Goal: Transaction & Acquisition: Purchase product/service

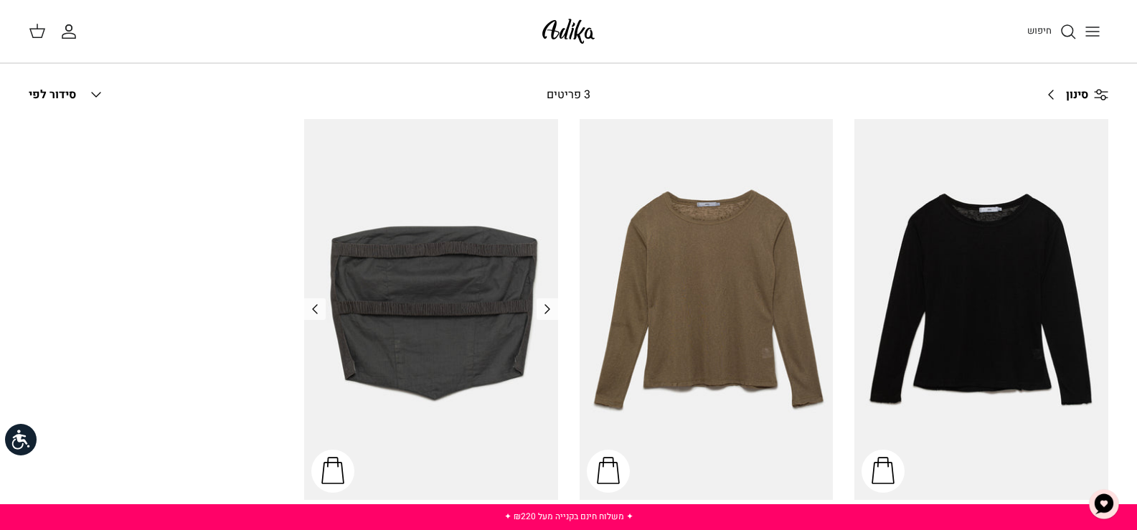
scroll to position [215, 0]
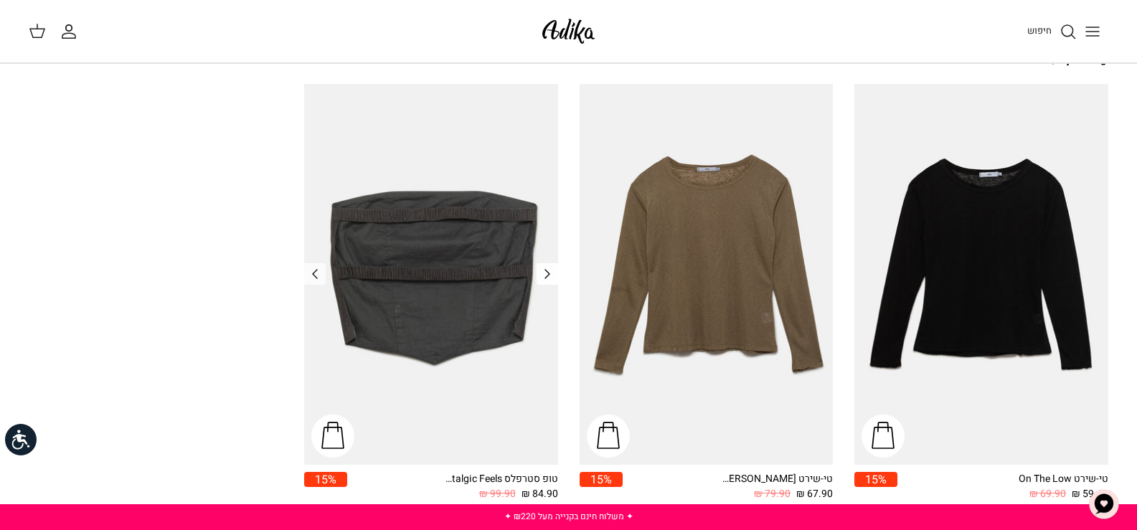
click at [550, 271] on icon "Left" at bounding box center [547, 274] width 17 height 17
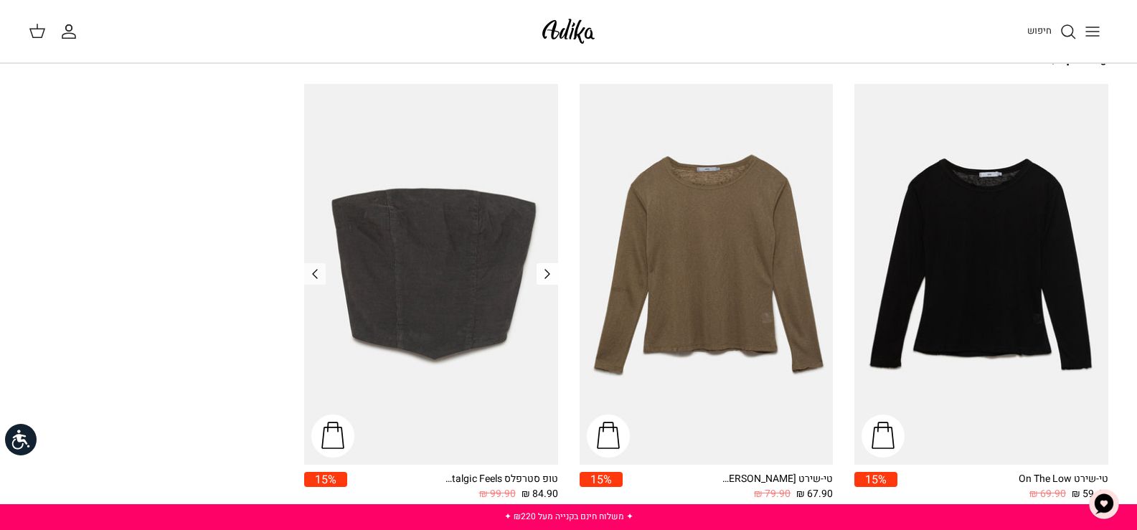
click at [550, 271] on icon "Left" at bounding box center [547, 274] width 17 height 17
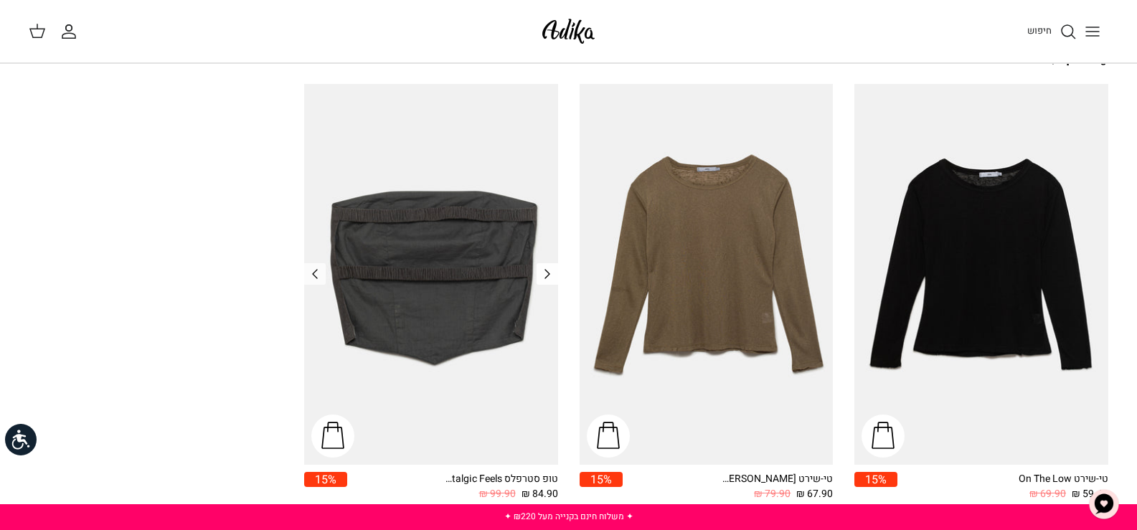
click at [550, 271] on icon "Left" at bounding box center [547, 274] width 17 height 17
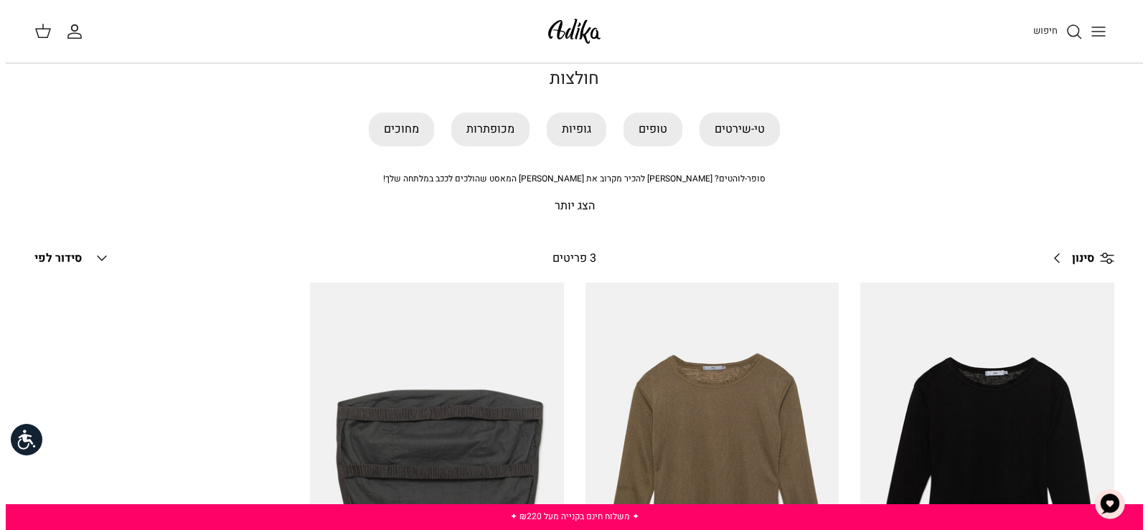
scroll to position [0, 0]
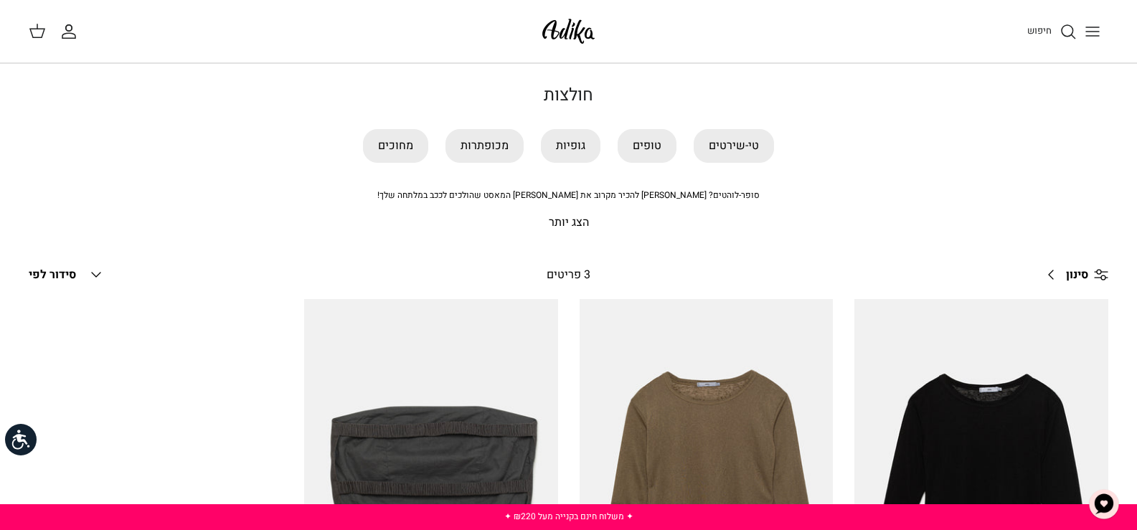
click at [1092, 30] on icon "Toggle menu" at bounding box center [1092, 31] width 17 height 17
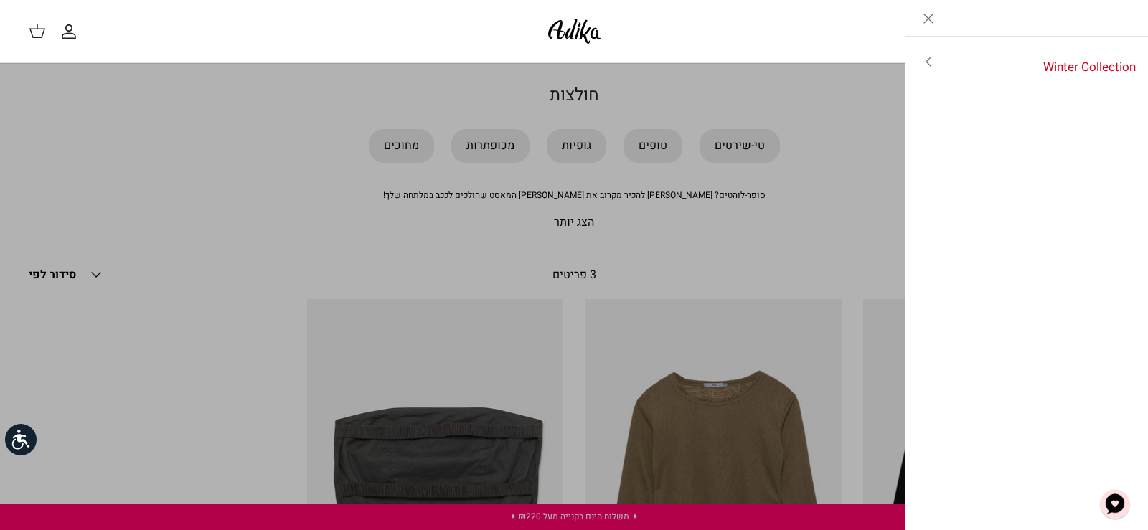
click at [923, 65] on icon "Toggle menu" at bounding box center [928, 61] width 17 height 17
click at [1113, 65] on link "לכל הפריטים" at bounding box center [1027, 63] width 229 height 36
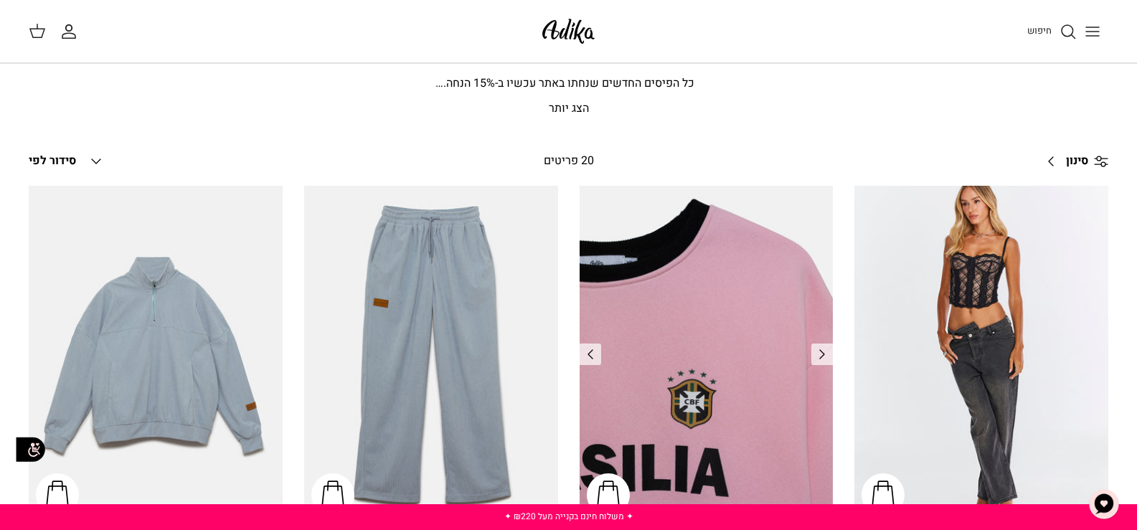
scroll to position [72, 0]
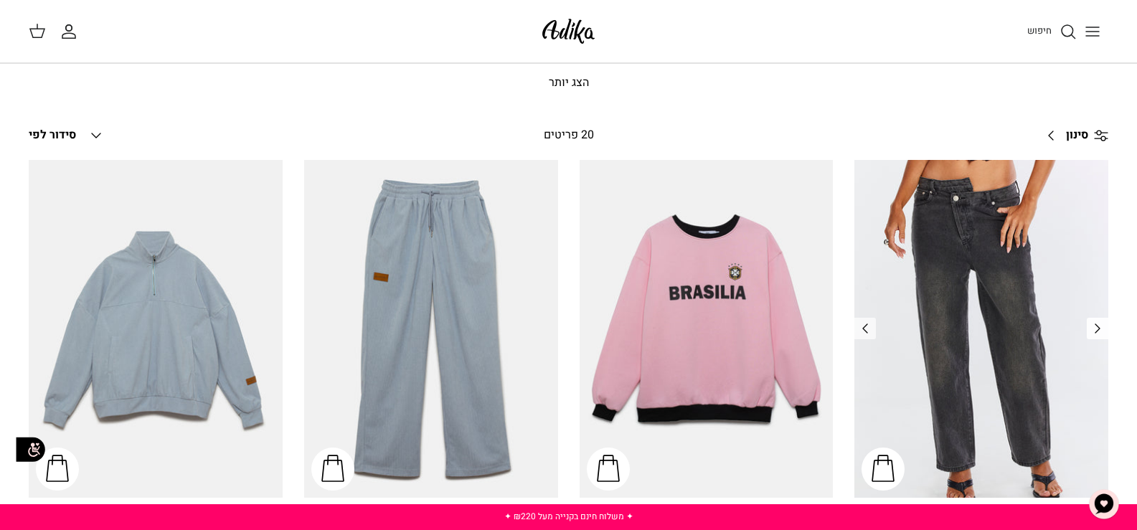
click at [1094, 329] on icon "Left" at bounding box center [1097, 328] width 17 height 17
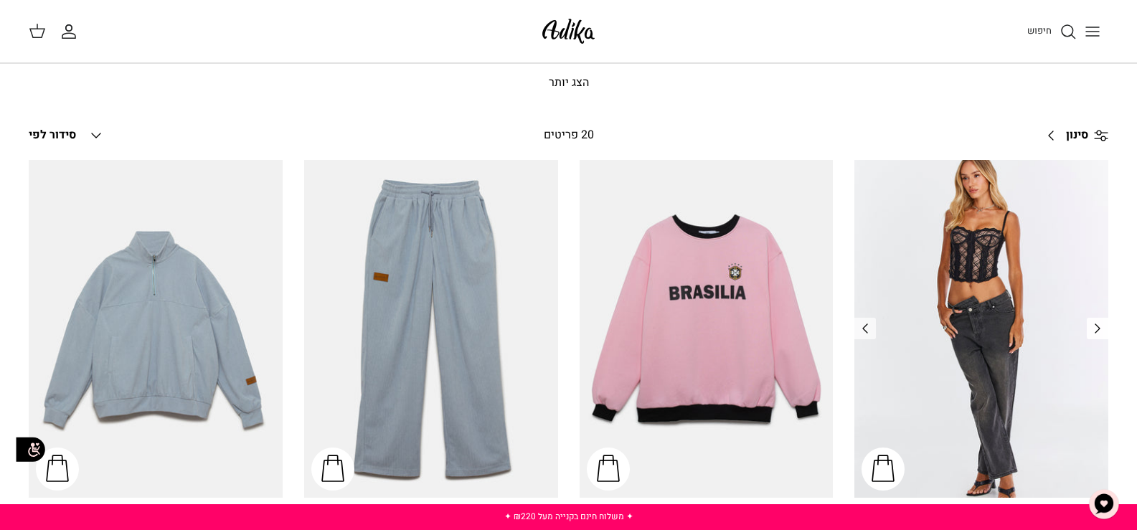
click at [1094, 329] on icon "Left" at bounding box center [1097, 328] width 17 height 17
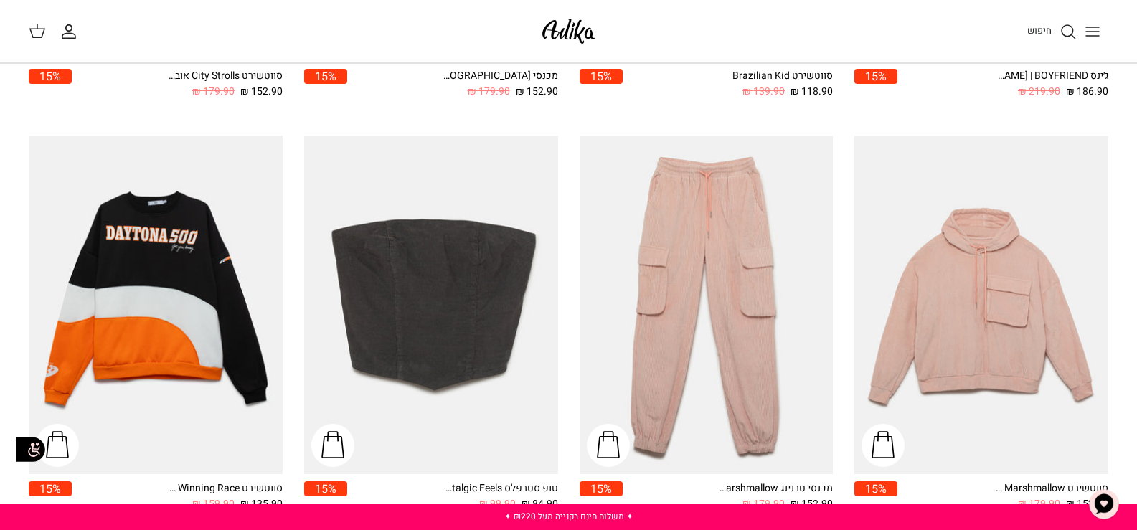
scroll to position [502, 0]
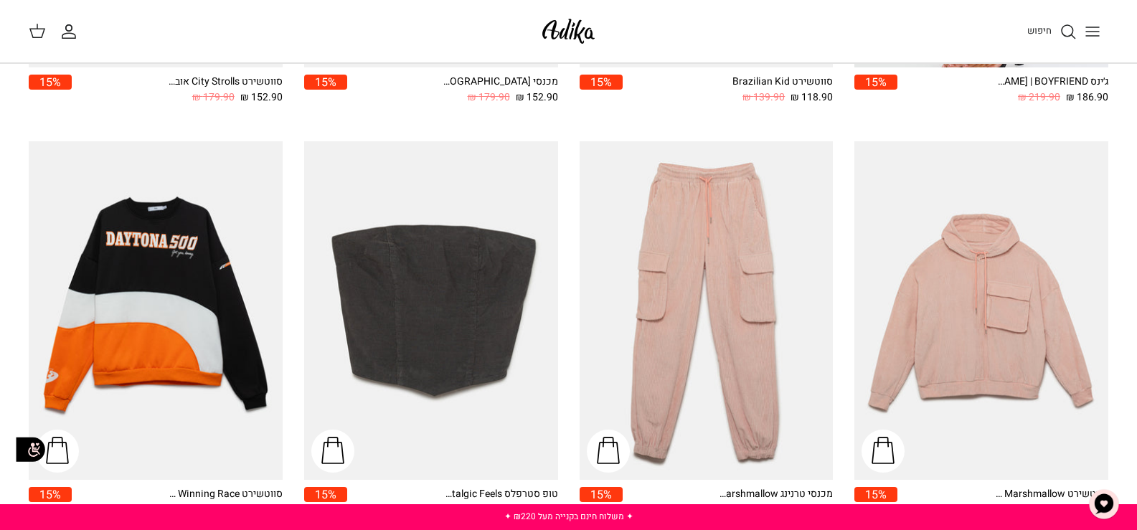
click at [557, 27] on img at bounding box center [568, 31] width 61 height 34
